Goal: Task Accomplishment & Management: Use online tool/utility

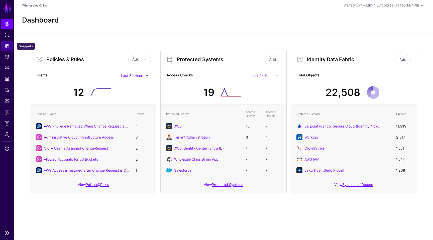
click at [4, 45] on link "Snippets" at bounding box center [7, 46] width 12 height 10
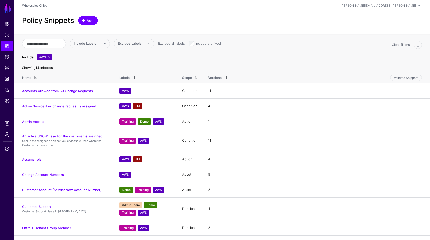
click at [92, 24] on link "Add" at bounding box center [88, 20] width 20 height 9
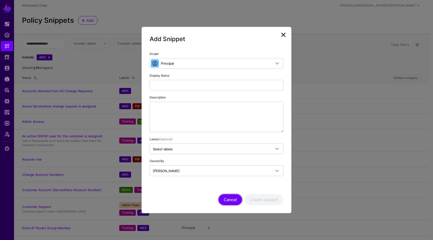
click at [231, 199] on button "Cancel" at bounding box center [231, 199] width 24 height 11
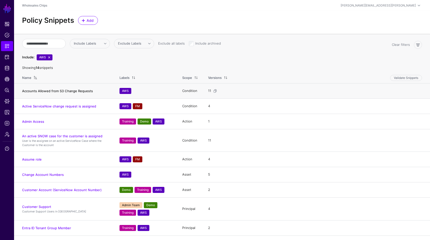
click at [80, 91] on link "Accounts Allowed from S3 Change Requests" at bounding box center [57, 91] width 71 height 4
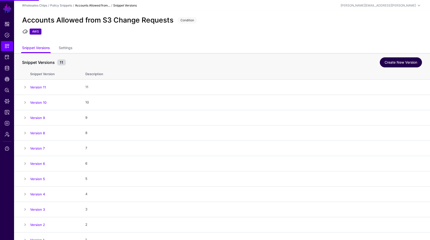
click at [391, 64] on link "Create New Version" at bounding box center [401, 62] width 42 height 10
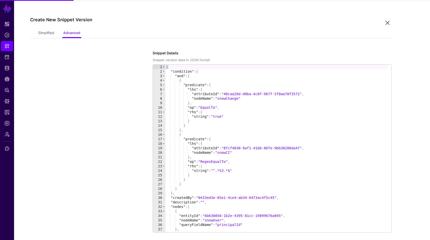
scroll to position [248, 0]
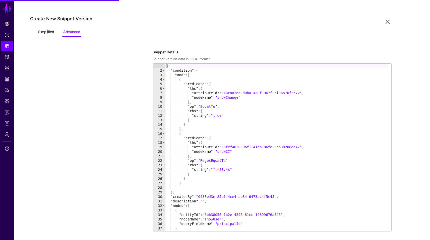
click at [47, 33] on link "Simplified" at bounding box center [46, 33] width 16 height 10
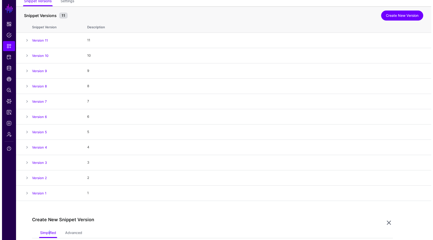
scroll to position [0, 0]
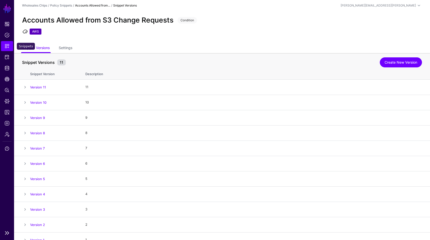
click at [7, 46] on span "Snippets" at bounding box center [7, 46] width 5 height 5
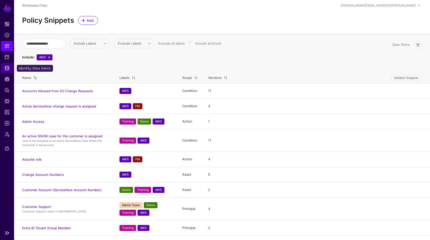
click at [7, 70] on span "Identity Data Fabric" at bounding box center [7, 68] width 5 height 5
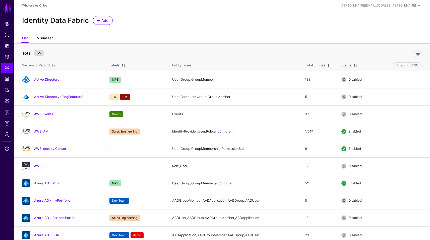
click at [45, 38] on link "Visualizer" at bounding box center [45, 39] width 16 height 10
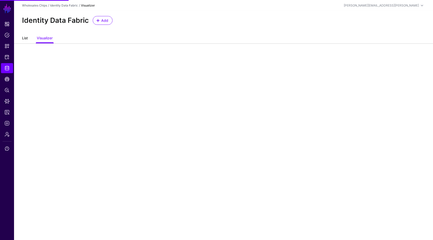
click at [26, 38] on link "List" at bounding box center [25, 39] width 6 height 10
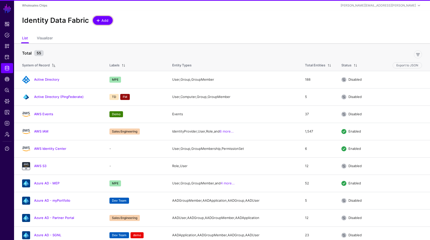
click at [106, 19] on span "Add" at bounding box center [105, 20] width 8 height 5
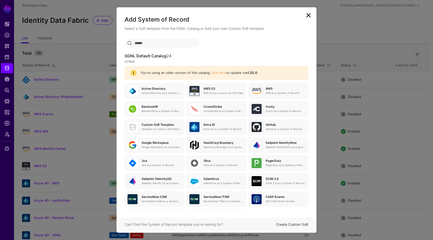
scroll to position [21, 0]
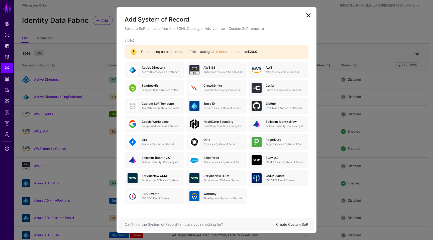
click at [291, 225] on link "Create Custom SoR" at bounding box center [292, 224] width 32 height 4
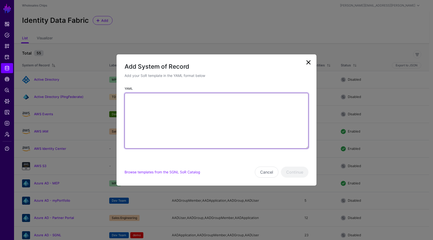
click at [201, 105] on textarea "YAML" at bounding box center [217, 121] width 184 height 56
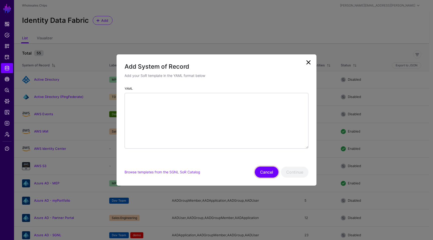
click at [271, 171] on button "Cancel" at bounding box center [267, 172] width 24 height 11
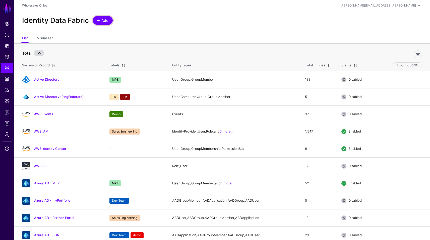
click at [103, 19] on span "Add" at bounding box center [105, 20] width 8 height 5
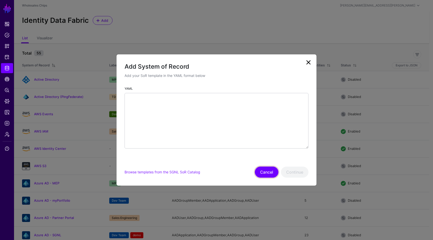
click at [267, 175] on button "Cancel" at bounding box center [267, 172] width 24 height 11
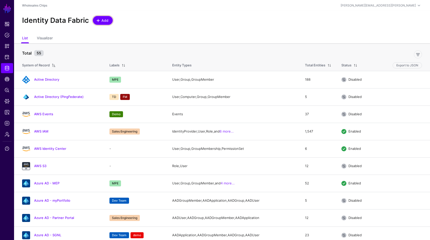
click at [104, 18] on span "Add" at bounding box center [105, 20] width 8 height 5
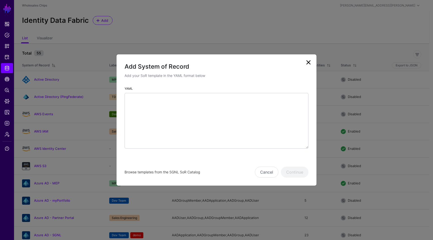
click at [185, 173] on link "Browse templates from the SGNL SoR Catalog" at bounding box center [162, 172] width 75 height 4
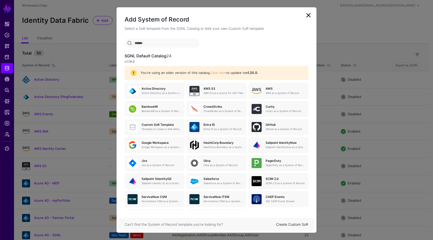
click at [310, 12] on link at bounding box center [309, 15] width 8 height 8
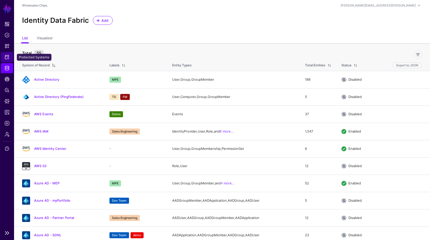
click at [6, 57] on span "Protected Systems" at bounding box center [7, 57] width 5 height 5
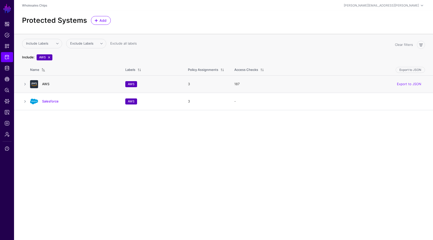
click at [43, 84] on link "AWS" at bounding box center [45, 84] width 7 height 4
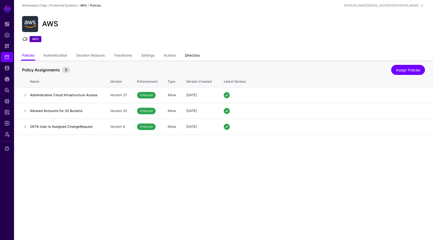
click at [195, 51] on link "Directory" at bounding box center [192, 56] width 15 height 10
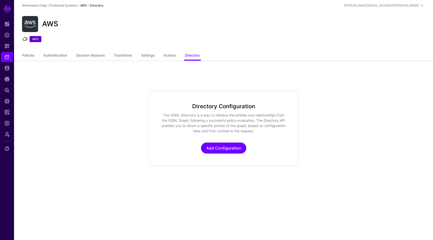
click at [100, 130] on app-integrations-item-directory "Directory Configuration The SGNL Directory is a way to retrieve the entities an…" at bounding box center [223, 128] width 419 height 75
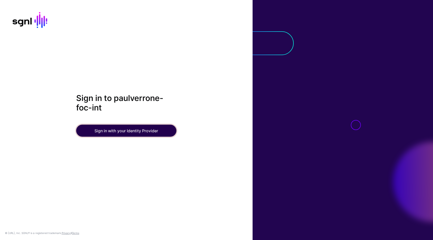
click at [128, 126] on button "Sign in with your Identity Provider" at bounding box center [126, 131] width 100 height 12
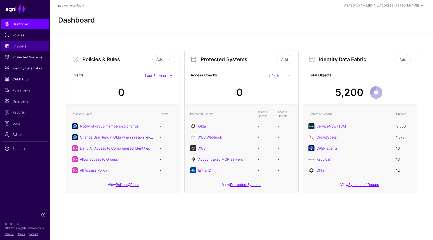
click at [24, 48] on span "Snippets" at bounding box center [25, 46] width 41 height 5
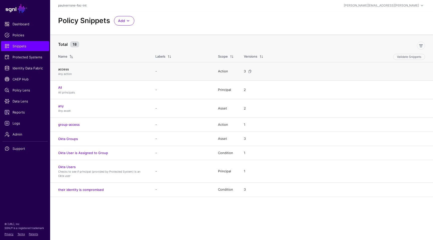
click at [65, 69] on link "access" at bounding box center [63, 69] width 11 height 4
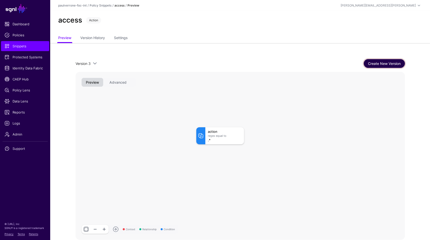
click at [377, 67] on link "Create New Version" at bounding box center [383, 63] width 41 height 9
click at [156, 154] on rect at bounding box center [191, 123] width 32909 height 16806
click at [119, 85] on button "Advanced" at bounding box center [118, 82] width 26 height 9
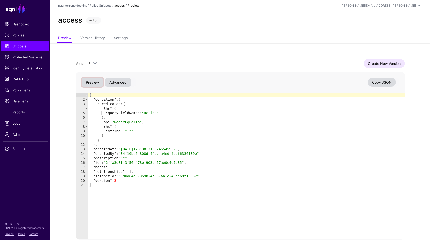
click at [97, 82] on button "Preview" at bounding box center [93, 82] width 22 height 9
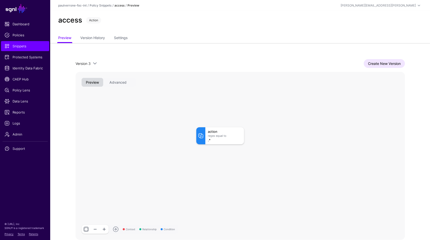
click at [182, 52] on div "Version 3 Version 3 Version 2 Version 1 Create New Version Context Relationship…" at bounding box center [239, 149] width 361 height 213
click at [28, 44] on span "Snippets" at bounding box center [25, 46] width 41 height 5
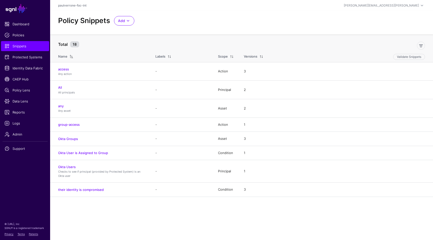
click at [202, 20] on div "Policy Snippets Add Start from a Snippet Template Start from a Blank Snippet" at bounding box center [241, 21] width 371 height 10
click at [97, 153] on link "Okta User is Assigned to Group" at bounding box center [83, 153] width 50 height 4
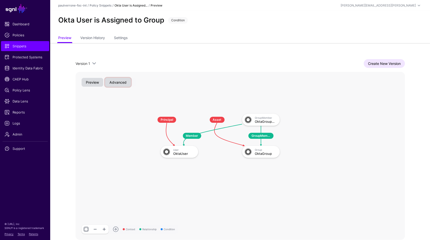
click at [117, 83] on button "Advanced" at bounding box center [118, 82] width 26 height 9
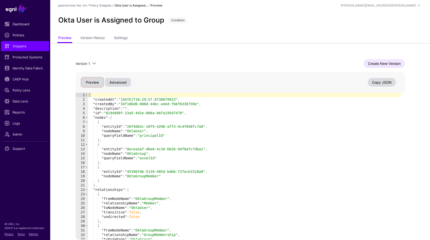
click at [91, 83] on button "Preview" at bounding box center [93, 82] width 22 height 9
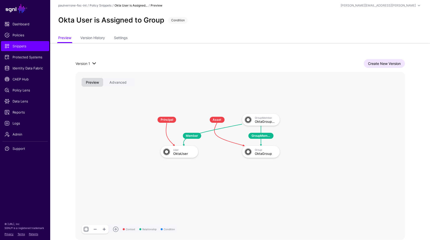
click at [92, 62] on span at bounding box center [94, 63] width 6 height 6
click at [35, 45] on span "Snippets" at bounding box center [25, 46] width 41 height 5
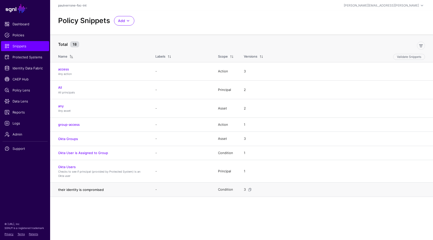
click at [85, 190] on link "their identity is compromised" at bounding box center [81, 190] width 46 height 4
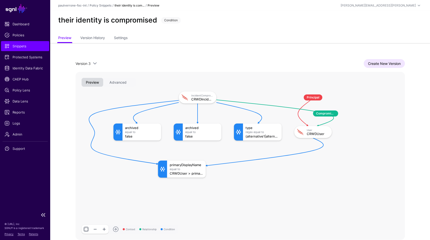
click at [35, 48] on span "Snippets" at bounding box center [25, 46] width 41 height 5
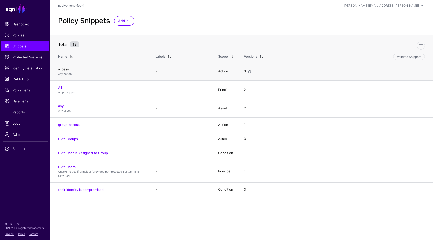
click at [66, 70] on link "access" at bounding box center [63, 69] width 11 height 4
click at [61, 87] on link "All" at bounding box center [60, 88] width 4 height 4
click at [68, 125] on link "group-access" at bounding box center [69, 125] width 22 height 4
click at [71, 140] on link "Okta Groups" at bounding box center [68, 139] width 20 height 4
click at [99, 152] on link "Okta User is Assigned to Group" at bounding box center [83, 153] width 50 height 4
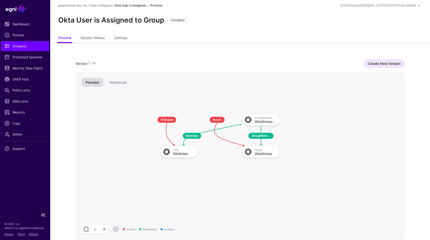
click at [32, 46] on span "Snippets" at bounding box center [25, 46] width 41 height 5
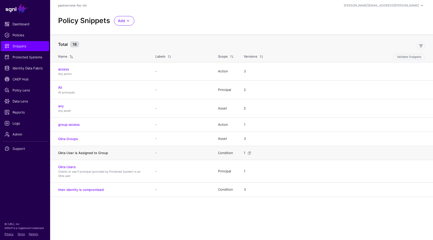
click at [84, 153] on link "Okta User is Assigned to Group" at bounding box center [83, 153] width 50 height 4
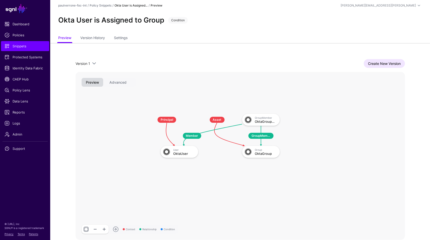
click at [330, 203] on rect at bounding box center [149, 109] width 32909 height 16806
click at [175, 154] on div "OktaUser" at bounding box center [184, 154] width 22 height 4
click at [250, 119] on img at bounding box center [247, 119] width 9 height 9
click at [260, 147] on div "Group OktaGroup" at bounding box center [261, 152] width 38 height 12
click at [267, 188] on rect at bounding box center [149, 109] width 32909 height 16806
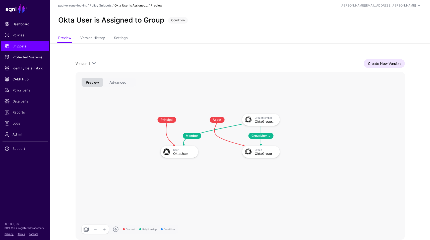
click at [267, 192] on rect at bounding box center [149, 109] width 32909 height 16806
click at [93, 61] on span at bounding box center [94, 63] width 6 height 6
click at [95, 40] on link "Version History" at bounding box center [92, 39] width 25 height 10
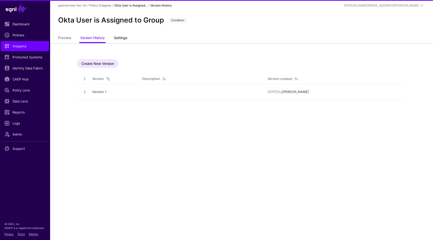
click at [123, 40] on link "Settings" at bounding box center [121, 39] width 14 height 10
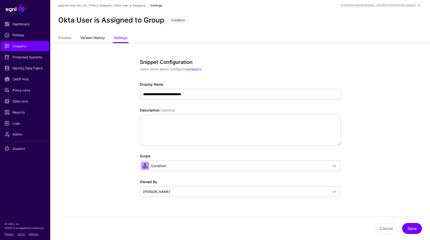
click at [85, 37] on link "Version History" at bounding box center [92, 39] width 25 height 10
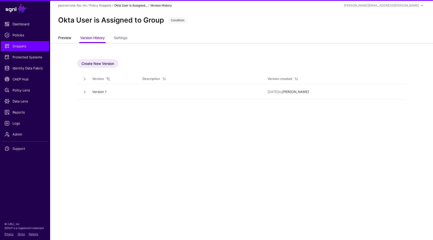
click at [65, 38] on link "Preview" at bounding box center [64, 39] width 13 height 10
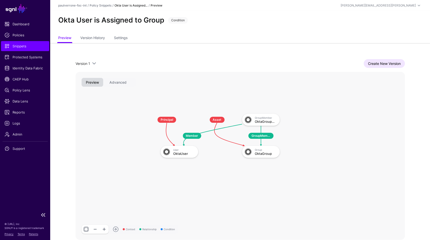
click at [33, 43] on link "Snippets" at bounding box center [25, 46] width 48 height 10
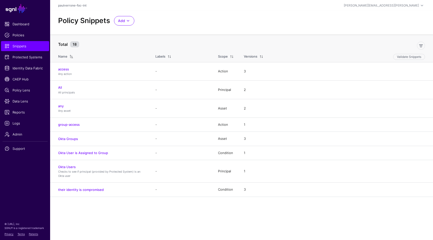
click at [170, 22] on div "Policy Snippets Add Start from a Snippet Template Start from a Blank Snippet" at bounding box center [241, 21] width 371 height 10
click at [30, 71] on link "Identity Data Fabric" at bounding box center [25, 68] width 48 height 10
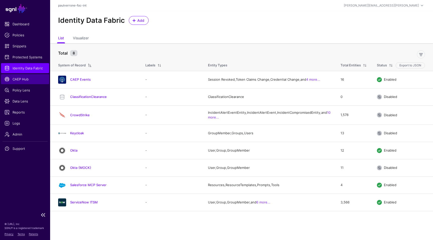
click at [25, 78] on span "CAEP Hub" at bounding box center [25, 79] width 41 height 5
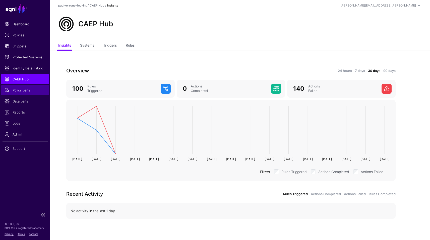
click at [32, 95] on link "Policy Lens" at bounding box center [25, 90] width 48 height 10
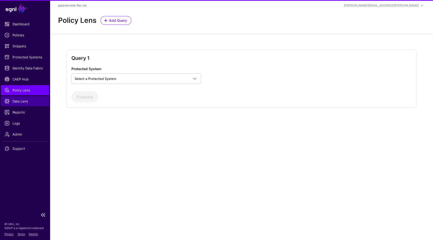
click at [23, 104] on span "Data Lens" at bounding box center [25, 101] width 41 height 5
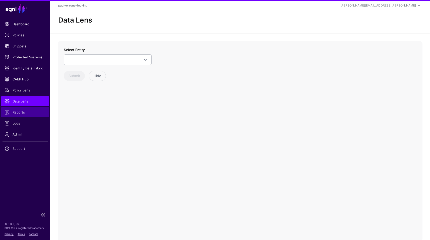
click at [22, 112] on span "Reports" at bounding box center [25, 112] width 41 height 5
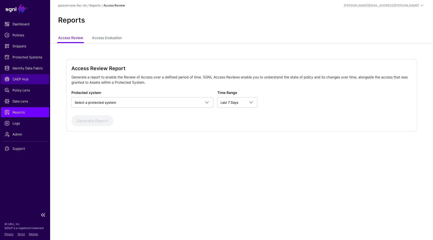
click at [22, 83] on link "CAEP Hub" at bounding box center [25, 79] width 48 height 10
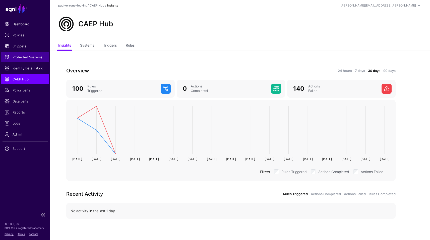
click at [24, 58] on span "Protected Systems" at bounding box center [25, 57] width 41 height 5
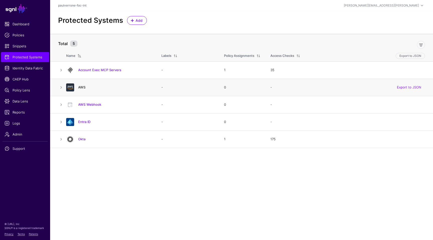
click at [83, 87] on link "AWS" at bounding box center [81, 87] width 7 height 4
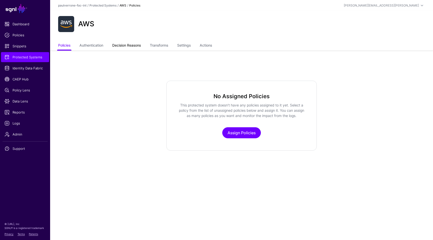
click at [125, 46] on link "Decision Reasons" at bounding box center [126, 46] width 29 height 10
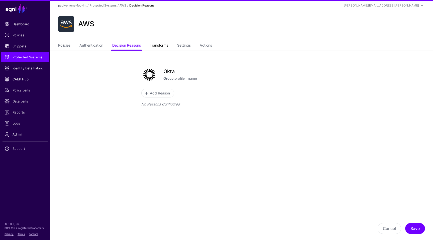
click at [164, 44] on link "Transforms" at bounding box center [159, 46] width 18 height 10
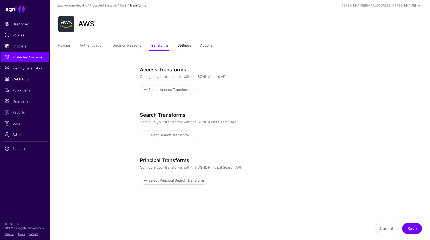
click at [191, 45] on link "Settings" at bounding box center [184, 46] width 14 height 10
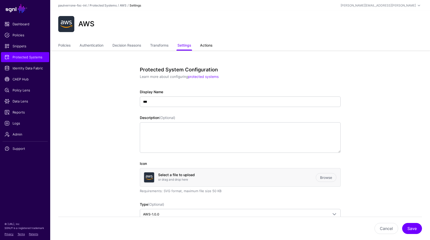
click at [208, 45] on link "Actions" at bounding box center [206, 46] width 12 height 10
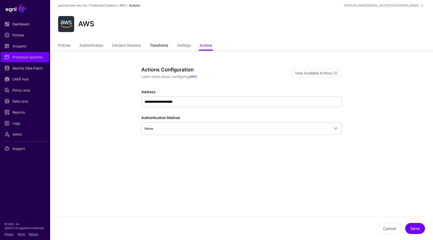
click at [166, 43] on link "Transforms" at bounding box center [159, 46] width 18 height 10
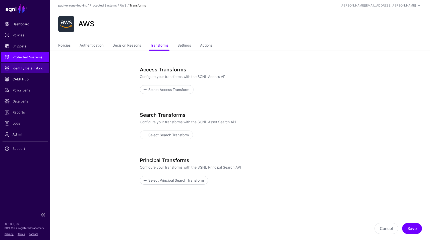
click at [21, 69] on span "Identity Data Fabric" at bounding box center [25, 68] width 41 height 5
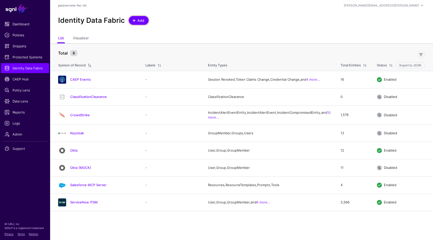
click at [138, 17] on link "Add" at bounding box center [139, 20] width 20 height 9
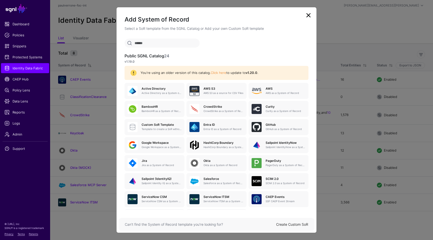
click at [218, 76] on div "You're using an older version of this catalog. Click here to update to v1.20.0 ." at bounding box center [217, 73] width 184 height 14
click at [219, 74] on link "Click here" at bounding box center [219, 73] width 16 height 4
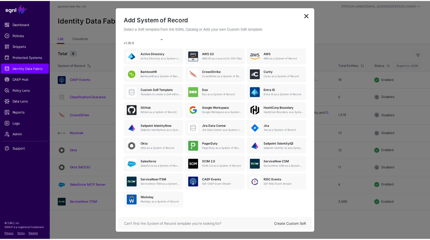
scroll to position [23, 0]
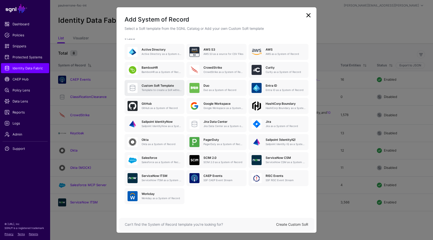
click at [165, 88] on div "Custom SoR Template Template to create a SoR without any entities, attributes o…" at bounding box center [160, 88] width 44 height 8
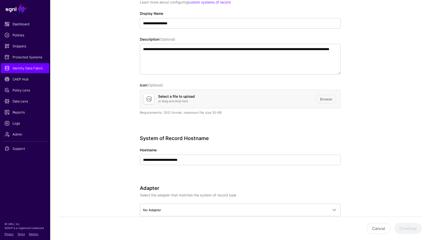
scroll to position [91, 0]
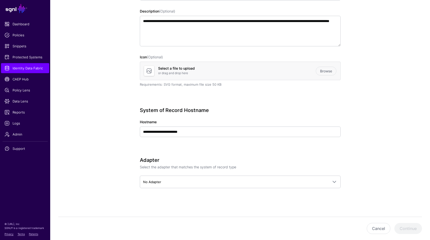
click at [380, 222] on div "Cancel Continue" at bounding box center [239, 228] width 363 height 23
click at [377, 224] on button "Cancel" at bounding box center [378, 228] width 24 height 11
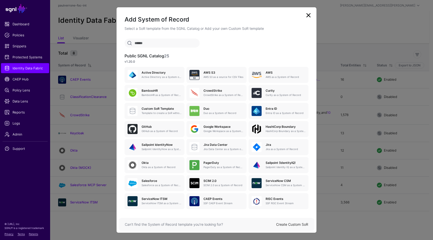
click at [299, 220] on div "Can’t find the System of Record template you’re looking for? Create Custom SoR" at bounding box center [217, 224] width 196 height 13
click at [292, 223] on link "Create Custom SoR" at bounding box center [292, 224] width 32 height 4
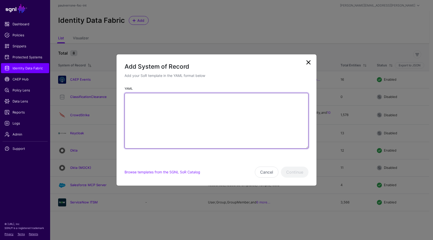
click at [211, 112] on textarea "YAML" at bounding box center [217, 121] width 184 height 56
paste textarea "**********"
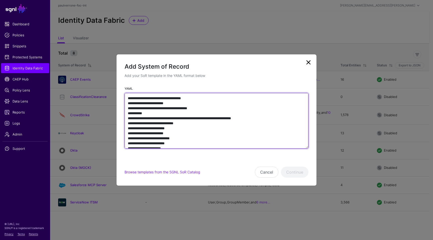
scroll to position [860, 0]
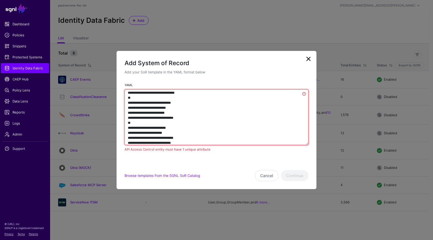
click at [215, 136] on textarea "YAML" at bounding box center [217, 118] width 184 height 56
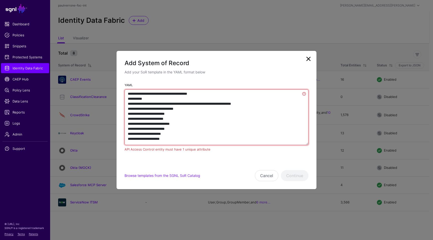
scroll to position [0, 0]
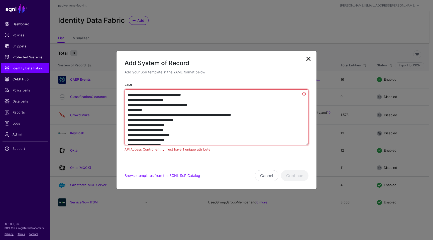
click at [209, 110] on textarea "YAML" at bounding box center [217, 118] width 184 height 56
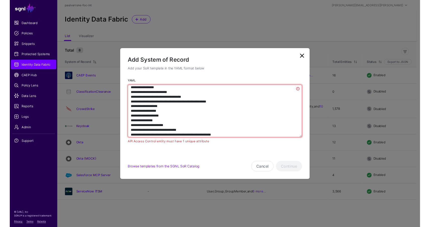
scroll to position [273, 0]
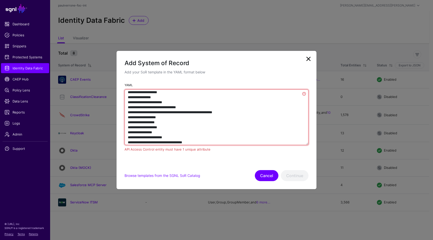
type textarea "**********"
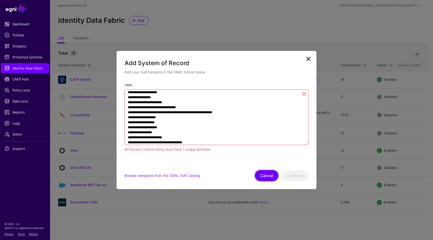
click at [273, 173] on button "Cancel" at bounding box center [267, 175] width 24 height 11
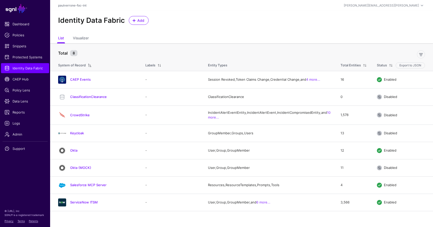
click at [206, 26] on div "Identity Data Fabric Add" at bounding box center [241, 22] width 383 height 23
click at [21, 46] on span "Snippets" at bounding box center [25, 46] width 41 height 5
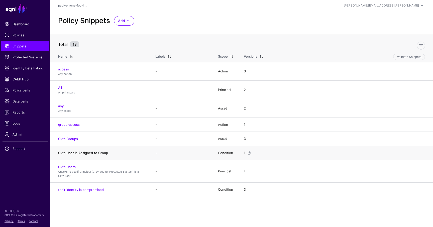
click at [86, 152] on link "Okta User is Assigned to Group" at bounding box center [83, 153] width 50 height 4
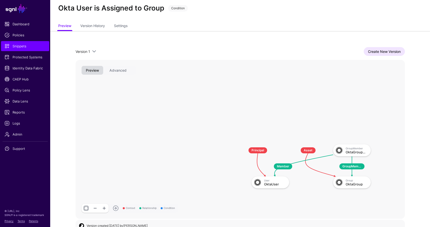
scroll to position [20, 0]
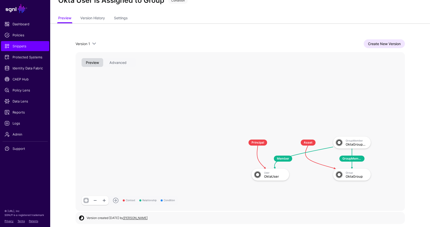
click at [102, 200] on link at bounding box center [104, 200] width 9 height 9
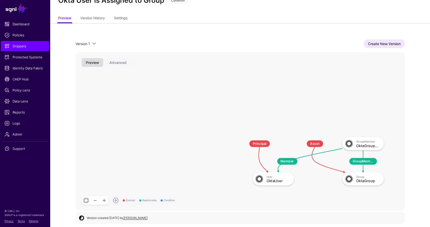
click at [102, 200] on link at bounding box center [104, 200] width 9 height 9
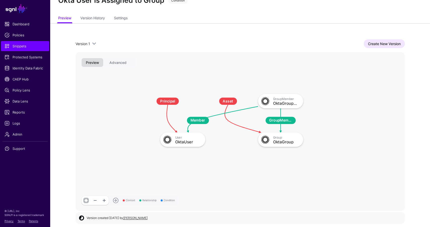
drag, startPoint x: 304, startPoint y: 125, endPoint x: 210, endPoint y: 82, distance: 103.2
click at [210, 82] on rect at bounding box center [146, 88] width 39491 height 19083
click at [310, 34] on div "Version 1 Version 1 Create New Version Context Relationship Condition Member Gr…" at bounding box center [239, 125] width 361 height 204
click at [382, 44] on link "Create New Version" at bounding box center [383, 43] width 41 height 9
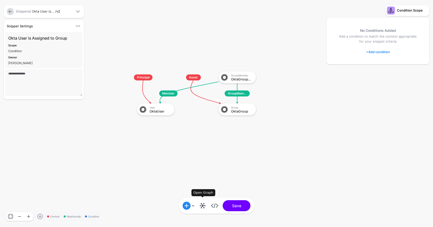
click at [205, 207] on link at bounding box center [203, 206] width 8 height 8
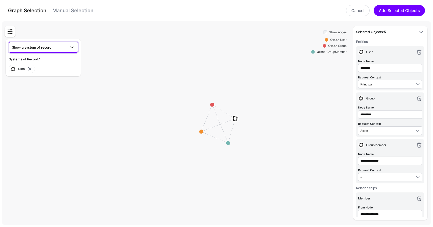
click at [70, 46] on span at bounding box center [72, 47] width 6 height 6
click at [28, 83] on div "Keycloak" at bounding box center [43, 83] width 61 height 5
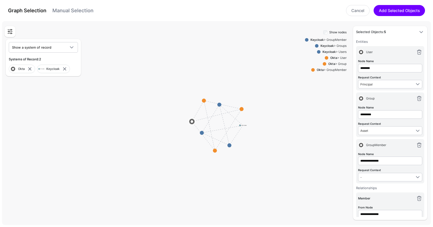
click at [334, 51] on strong "Keycloak" at bounding box center [329, 52] width 13 height 4
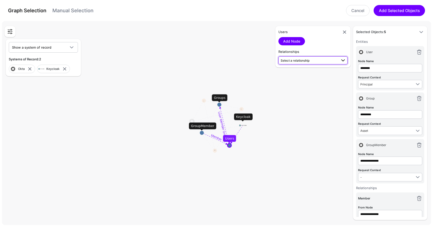
click at [306, 62] on span "Select a relationship" at bounding box center [295, 61] width 29 height 4
click at [313, 92] on span "GroupMember (Keycloak) - Users (Keycloak)" at bounding box center [313, 91] width 61 height 4
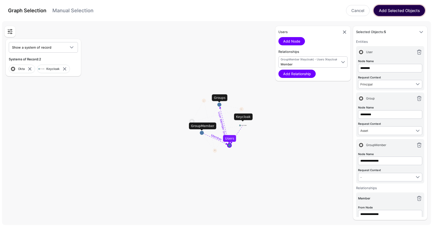
click at [404, 7] on button "Add Selected Objects" at bounding box center [399, 10] width 51 height 11
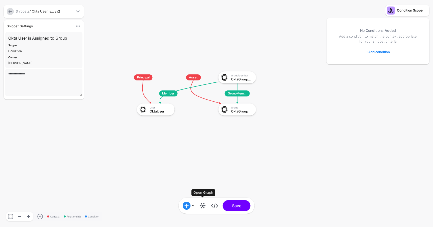
click at [207, 202] on div "Open Graph" at bounding box center [203, 206] width 12 height 8
click at [204, 204] on link at bounding box center [203, 206] width 8 height 8
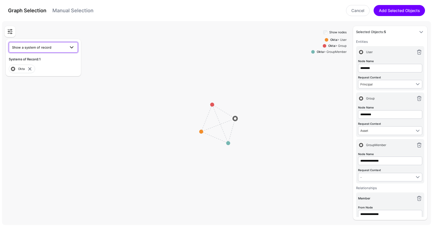
click at [51, 46] on span "Show a system of record" at bounding box center [39, 48] width 54 height 6
click at [31, 82] on div "Keycloak" at bounding box center [43, 83] width 61 height 5
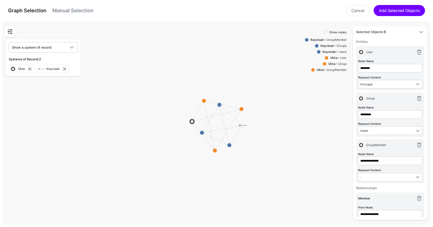
click at [329, 50] on strong "Keycloak" at bounding box center [329, 52] width 13 height 4
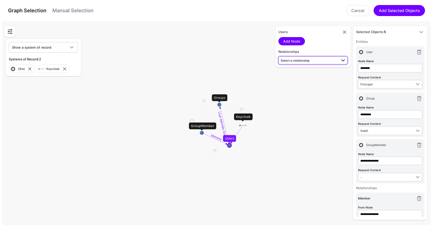
click at [295, 62] on span "Select a relationship" at bounding box center [295, 61] width 29 height 4
click at [293, 86] on span "Member GroupMember (Keycloak) - Users (Keycloak)" at bounding box center [313, 89] width 61 height 12
click at [296, 74] on link "Add Relationship" at bounding box center [297, 74] width 37 height 8
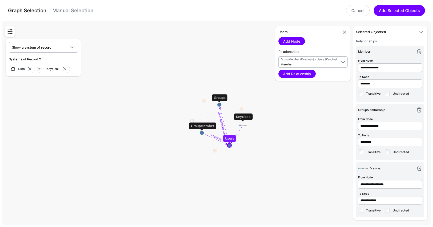
scroll to position [241, 0]
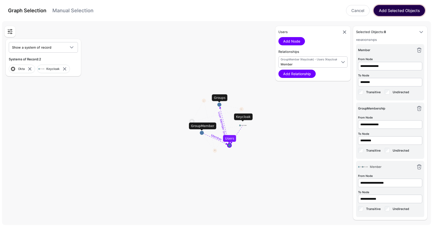
click at [406, 15] on button "Add Selected Objects" at bounding box center [399, 10] width 51 height 11
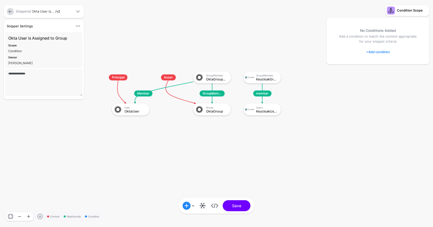
click at [373, 51] on link "+ Add condition" at bounding box center [378, 52] width 24 height 8
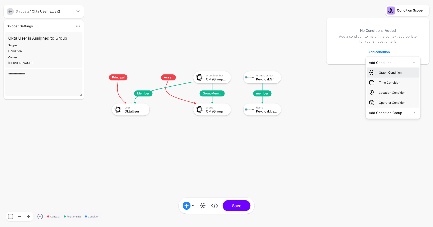
click at [389, 75] on div "Graph Condition" at bounding box center [393, 72] width 49 height 6
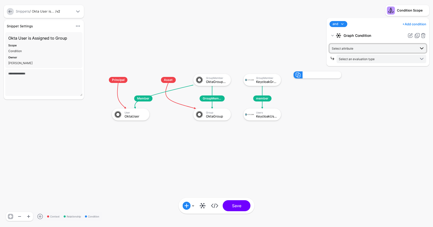
click at [355, 47] on span "Select attribute" at bounding box center [374, 49] width 84 height 6
click at [358, 78] on button "groupId" at bounding box center [383, 81] width 87 height 8
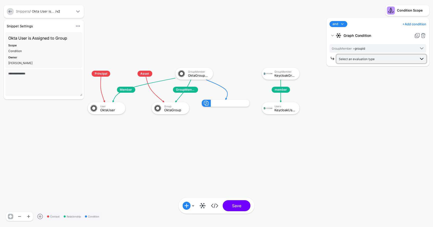
click at [356, 61] on span "Select an evaluation type" at bounding box center [377, 59] width 77 height 6
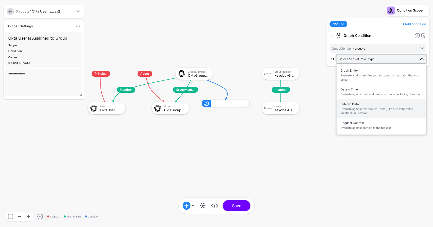
click at [363, 109] on span "Evaluate against text that you enter, like a specific value, identifier, or loc…" at bounding box center [382, 111] width 82 height 8
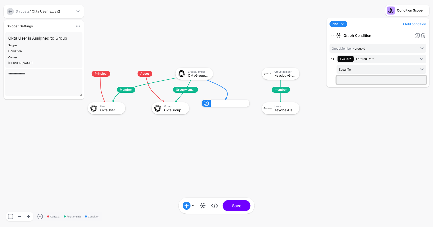
click at [361, 82] on input "text" at bounding box center [382, 80] width 90 height 9
click at [405, 69] on span "Equal To" at bounding box center [377, 70] width 77 height 6
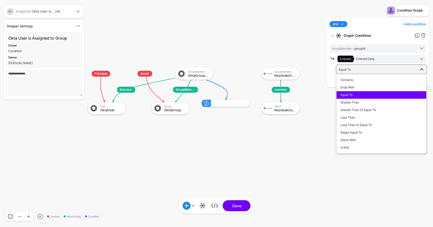
click at [359, 93] on button "Equal To" at bounding box center [382, 95] width 90 height 8
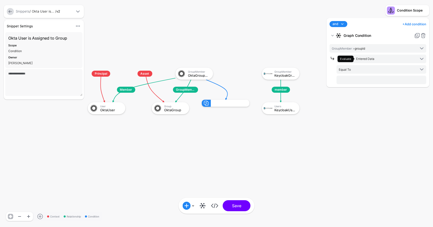
click at [357, 84] on div "and and not or + Add condition Add Condition Graph Condition Time Condition Loc…" at bounding box center [378, 52] width 103 height 69
click at [357, 82] on input "text" at bounding box center [382, 80] width 90 height 9
click at [345, 81] on input "text" at bounding box center [382, 80] width 90 height 9
click at [370, 67] on span "Equal To" at bounding box center [377, 70] width 77 height 6
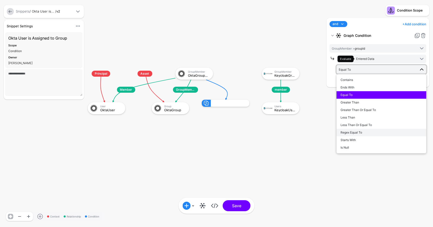
click at [360, 130] on div "Regex Equal To" at bounding box center [382, 132] width 82 height 5
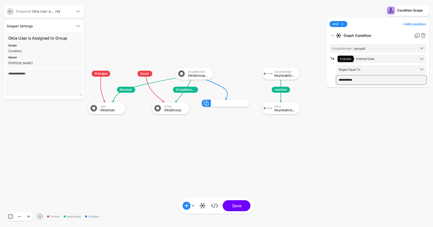
click at [367, 76] on input "**********" at bounding box center [382, 80] width 90 height 9
click at [368, 78] on input "**********" at bounding box center [382, 80] width 90 height 9
type input "**********"
click at [407, 58] on span "Evaluate Entered Data" at bounding box center [377, 59] width 78 height 7
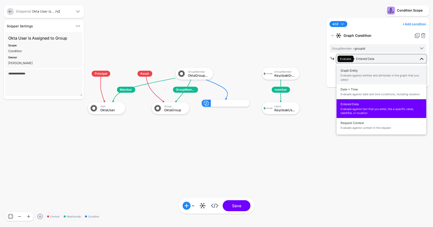
click at [387, 67] on span "Graph Entity Evaluate against entities and attributes in the graph that you sel…" at bounding box center [382, 75] width 82 height 16
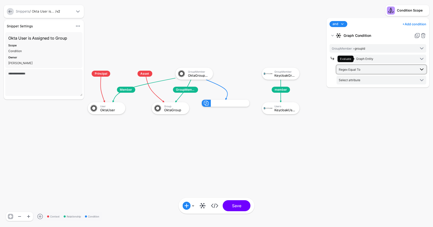
click at [382, 68] on span "Regex Equal To" at bounding box center [377, 70] width 77 height 6
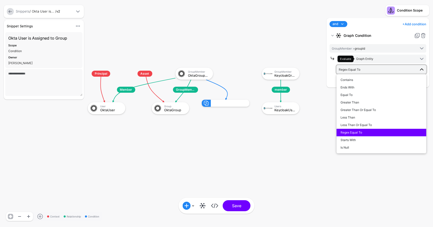
click at [322, 96] on rect at bounding box center [82, 62] width 43343 height 22725
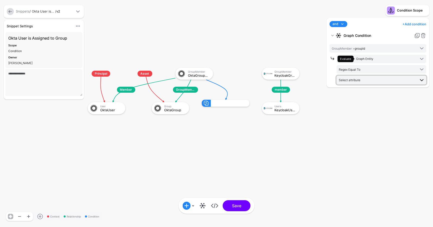
click at [347, 80] on span "Select attribute" at bounding box center [350, 80] width 22 height 4
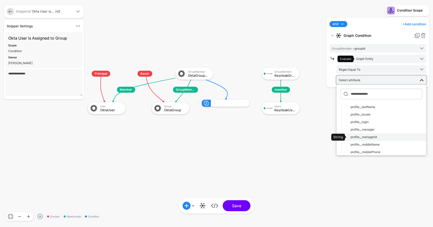
click at [399, 139] on div "profile__managerId" at bounding box center [387, 137] width 72 height 5
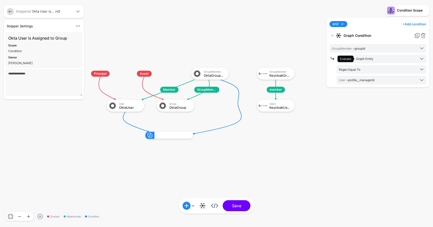
click at [353, 143] on div "and and not or + Add condition Add Condition Graph Condition Time Condition Loc…" at bounding box center [378, 120] width 105 height 204
click at [203, 205] on link at bounding box center [203, 206] width 8 height 8
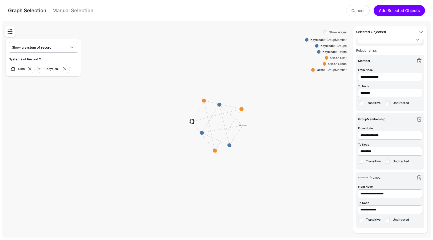
scroll to position [228, 0]
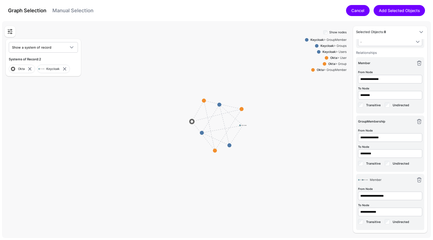
click at [348, 13] on link "Cancel" at bounding box center [358, 10] width 24 height 11
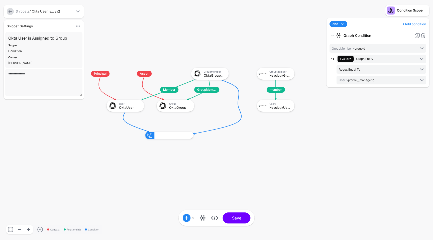
click at [10, 7] on div "Snippets / Okta User is... / v2" at bounding box center [44, 11] width 80 height 13
click at [10, 10] on link at bounding box center [10, 11] width 7 height 7
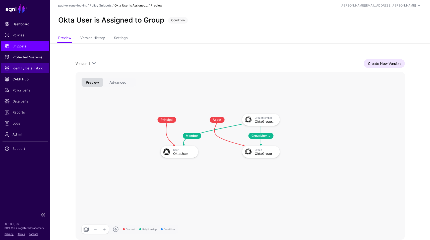
click at [31, 69] on span "Identity Data Fabric" at bounding box center [25, 68] width 41 height 5
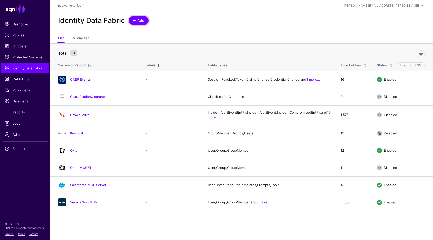
click at [139, 23] on span "Add" at bounding box center [141, 20] width 8 height 5
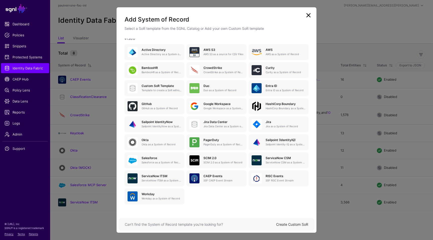
scroll to position [23, 0]
click at [298, 218] on div "Can’t find the System of Record template you’re looking for? Create Custom SoR" at bounding box center [217, 224] width 196 height 13
click at [289, 224] on link "Create Custom SoR" at bounding box center [292, 224] width 32 height 4
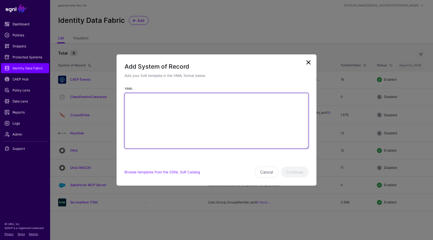
click at [187, 102] on textarea "YAML" at bounding box center [217, 121] width 184 height 56
paste textarea "**********"
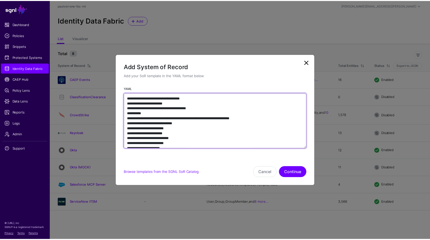
scroll to position [898, 0]
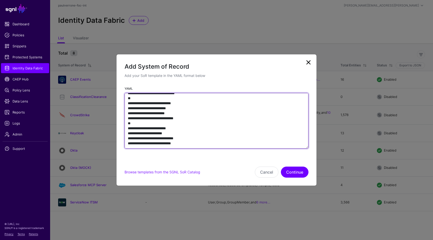
type textarea "**********"
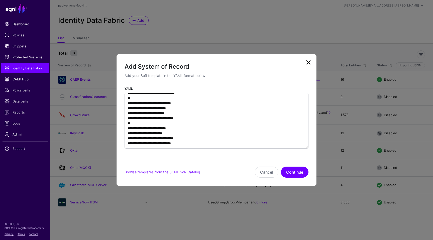
click at [302, 165] on div "Browse templates from the SGNL SoR Catalog Cancel Continue" at bounding box center [217, 165] width 184 height 25
click at [300, 168] on button "Continue" at bounding box center [295, 172] width 28 height 11
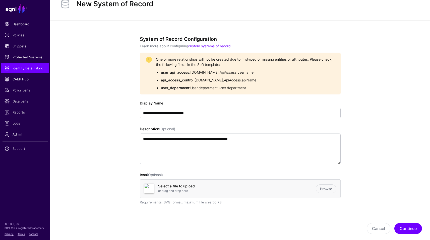
scroll to position [12, 0]
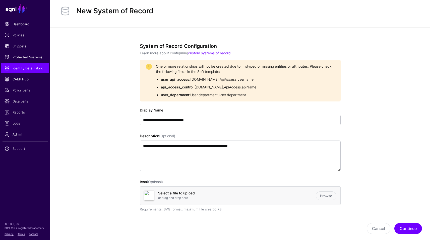
drag, startPoint x: 256, startPoint y: 96, endPoint x: 155, endPoint y: 67, distance: 105.6
click at [155, 67] on div "One or more relationships will not be created due to mistyped or missing entiti…" at bounding box center [240, 81] width 189 height 34
copy span "One or more relationships will not be created due to mistyped or missing entiti…"
click at [369, 230] on button "Cancel" at bounding box center [378, 228] width 24 height 11
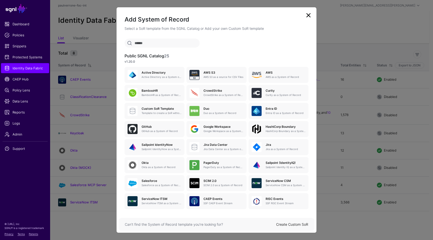
click at [289, 224] on link "Create Custom SoR" at bounding box center [292, 224] width 32 height 4
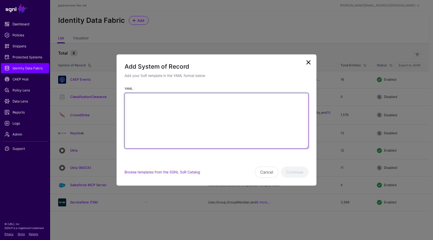
click at [210, 130] on textarea "YAML" at bounding box center [217, 121] width 184 height 56
paste textarea "**********"
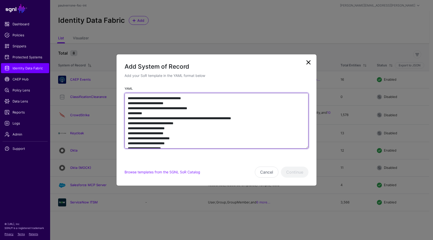
scroll to position [870, 0]
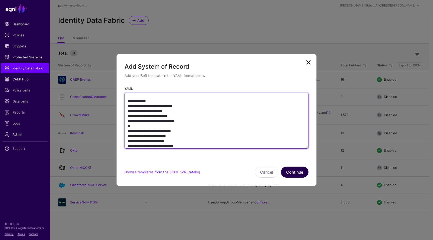
type textarea "**********"
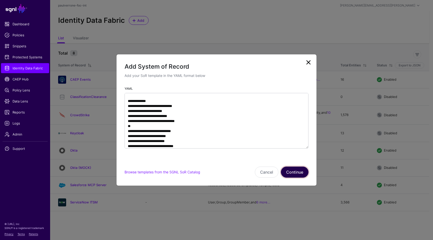
click at [287, 170] on button "Continue" at bounding box center [295, 172] width 28 height 11
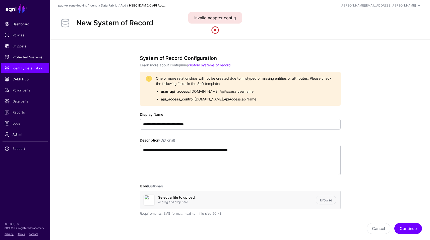
click at [274, 100] on li "api_access_control: [DOMAIN_NAME], ApiAccess.apiName" at bounding box center [245, 99] width 169 height 5
drag, startPoint x: 254, startPoint y: 100, endPoint x: 152, endPoint y: 80, distance: 103.3
click at [152, 80] on div "One or more relationships will not be created due to mistyped or missing entiti…" at bounding box center [240, 89] width 189 height 26
copy div "One or more relationships will not be created due to mistyped or missing entiti…"
click at [376, 231] on button "Cancel" at bounding box center [378, 228] width 24 height 11
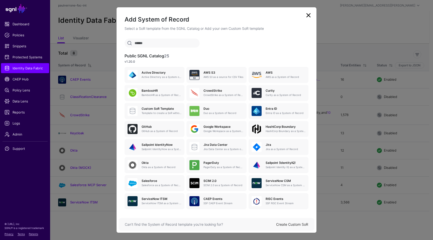
click at [291, 223] on link "Create Custom SoR" at bounding box center [292, 224] width 32 height 4
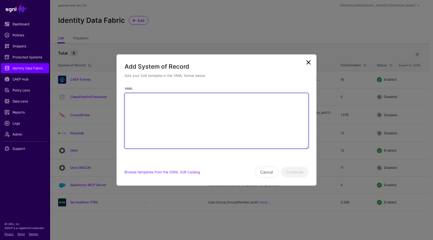
click at [224, 116] on textarea "YAML" at bounding box center [217, 121] width 184 height 56
paste textarea "**********"
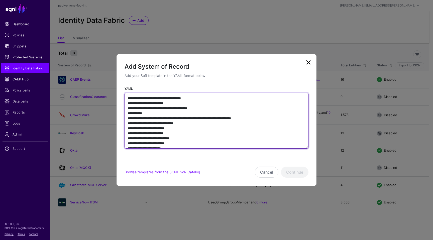
scroll to position [875, 0]
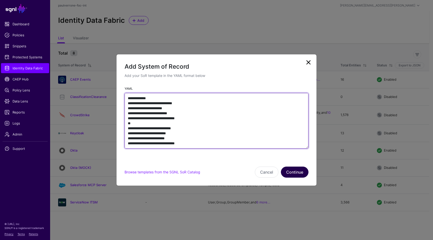
type textarea "**********"
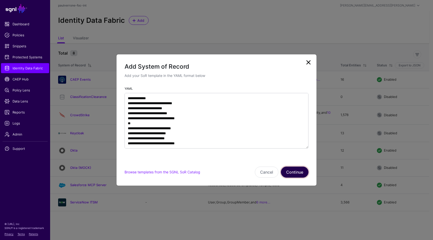
click at [298, 173] on button "Continue" at bounding box center [295, 172] width 28 height 11
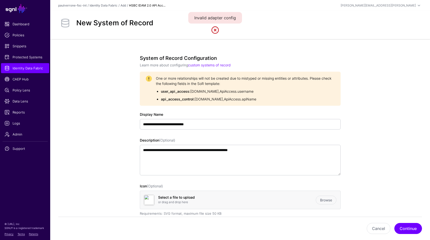
drag, startPoint x: 251, startPoint y: 99, endPoint x: 145, endPoint y: 74, distance: 109.6
click at [145, 74] on div "One or more relationships will not be created due to mistyped or missing entiti…" at bounding box center [240, 89] width 201 height 34
copy div "One or more relationships will not be created due to mistyped or missing entiti…"
click at [375, 232] on button "Cancel" at bounding box center [378, 228] width 24 height 11
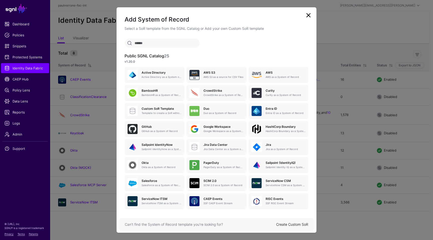
click at [302, 224] on link "Create Custom SoR" at bounding box center [292, 224] width 32 height 4
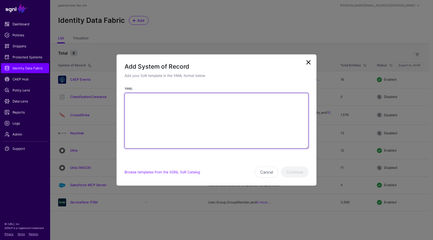
click at [235, 126] on textarea "YAML" at bounding box center [217, 121] width 184 height 56
paste textarea "**********"
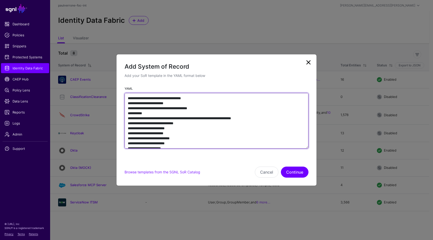
scroll to position [885, 0]
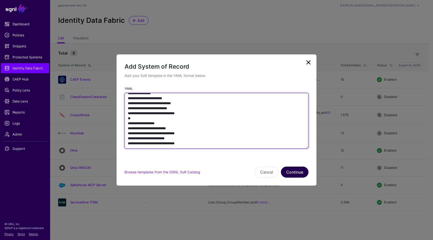
type textarea "**********"
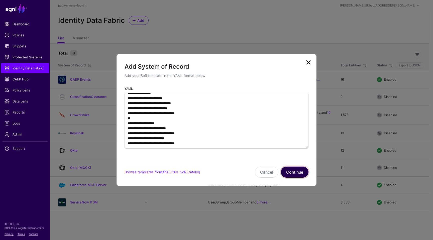
click at [297, 171] on button "Continue" at bounding box center [295, 172] width 28 height 11
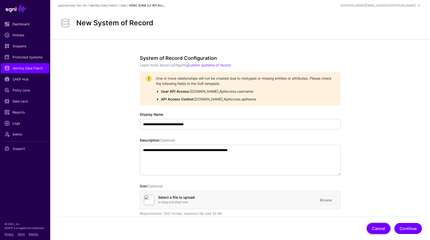
click at [376, 227] on button "Cancel" at bounding box center [378, 228] width 24 height 11
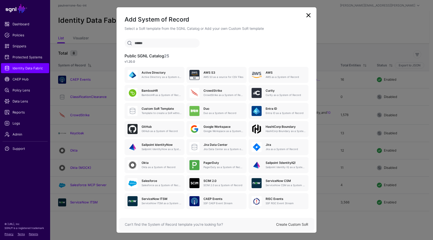
click at [289, 227] on div "Create Custom SoR" at bounding box center [292, 224] width 32 height 5
click at [290, 225] on link "Create Custom SoR" at bounding box center [292, 224] width 32 height 4
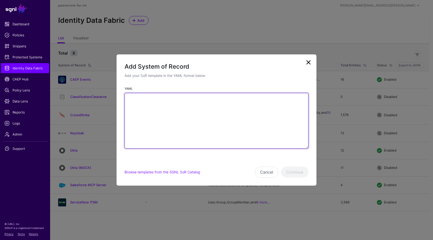
click at [172, 109] on textarea "YAML" at bounding box center [217, 121] width 184 height 56
paste textarea "**********"
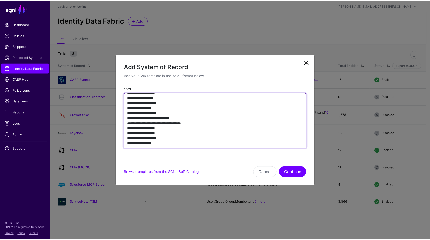
scroll to position [818, 0]
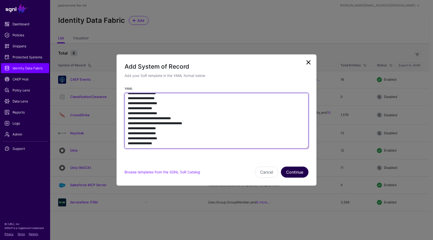
type textarea "**********"
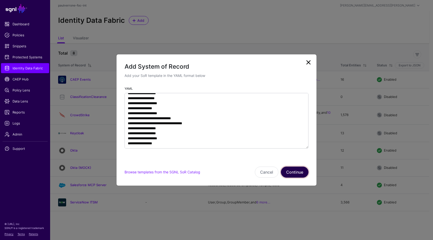
click at [292, 171] on button "Continue" at bounding box center [295, 172] width 28 height 11
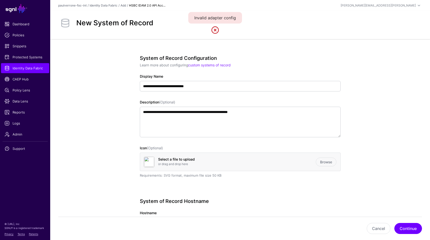
click at [223, 20] on div "Invalid adapter config" at bounding box center [215, 18] width 54 height 12
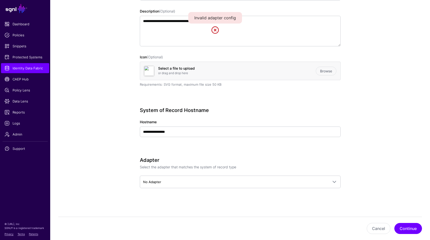
click at [220, 175] on div "Adapter Select the adapter that matches the system of record type No Adapter No…" at bounding box center [240, 179] width 201 height 45
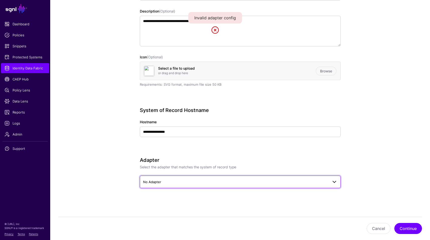
click at [212, 183] on span "No Adapter" at bounding box center [235, 182] width 185 height 6
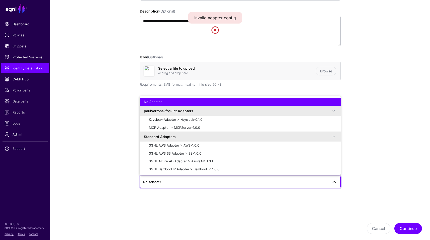
click at [391, 163] on app-datasources-details-form "**********" at bounding box center [240, 94] width 380 height 292
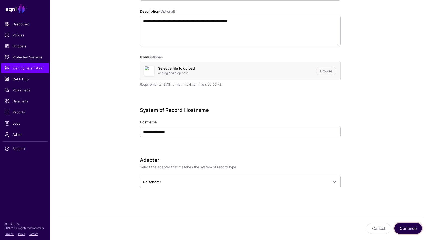
click at [398, 227] on button "Continue" at bounding box center [408, 228] width 28 height 11
